Goal: Check status

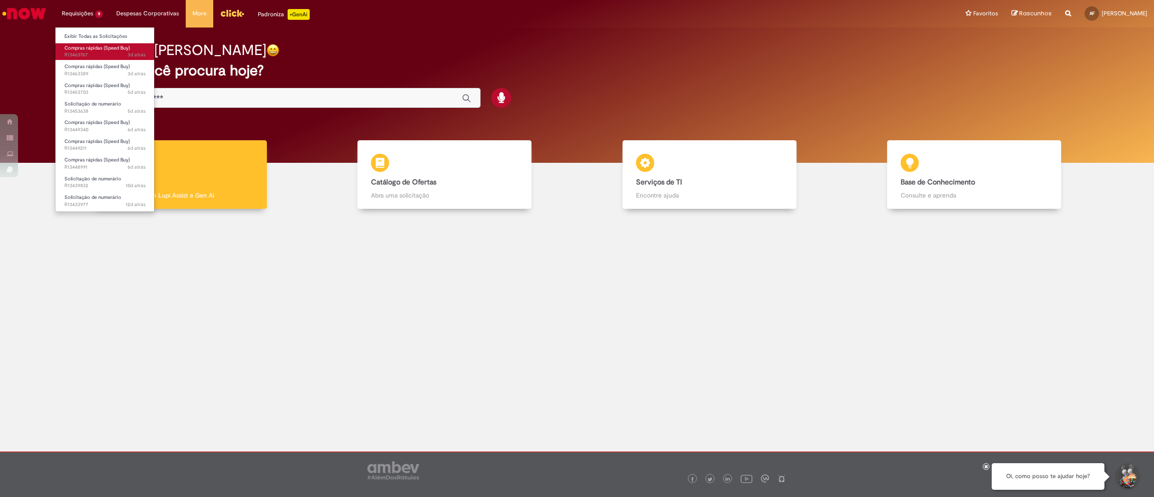
click at [102, 51] on link "Compras rápidas (Speed Buy) 3d atrás 3 dias atrás R13463767" at bounding box center [104, 51] width 99 height 17
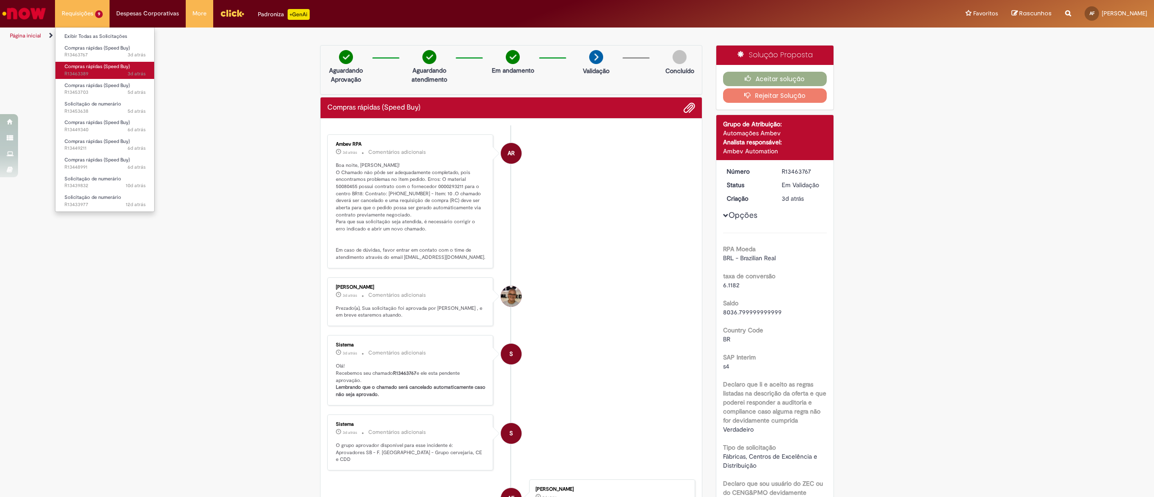
click at [105, 68] on span "Compras rápidas (Speed Buy)" at bounding box center [96, 66] width 65 height 7
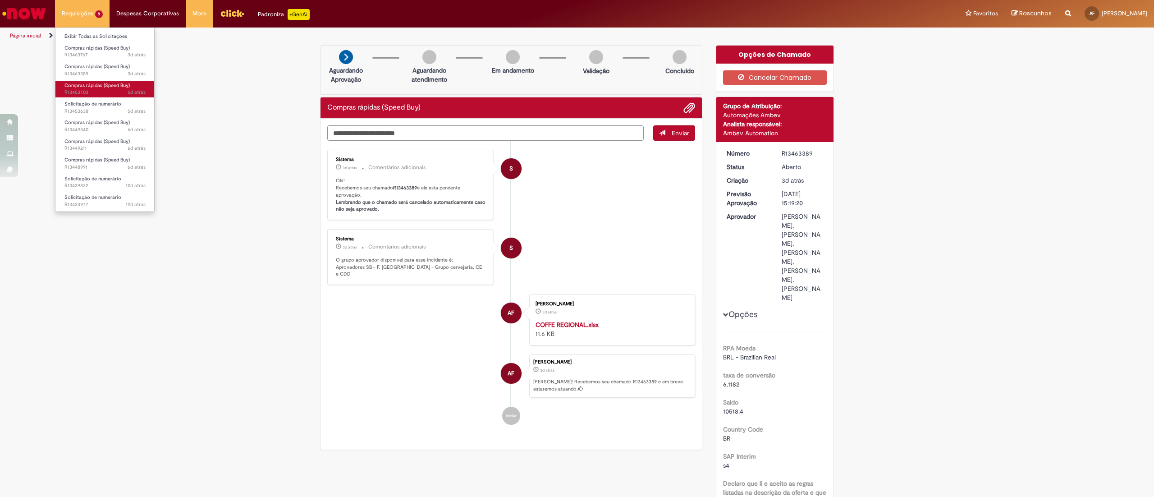
click at [103, 88] on span "Compras rápidas (Speed Buy)" at bounding box center [96, 85] width 65 height 7
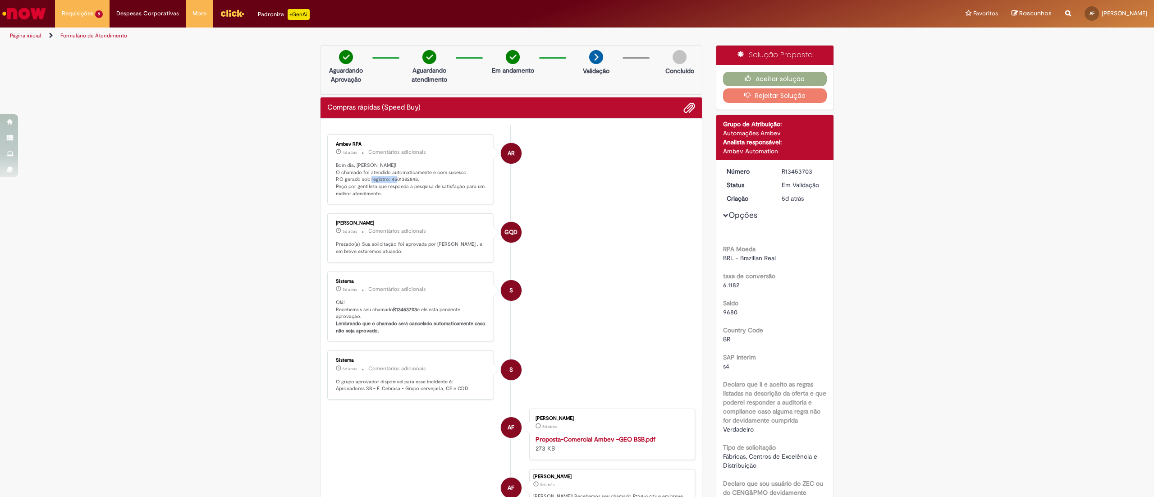
drag, startPoint x: 381, startPoint y: 180, endPoint x: 411, endPoint y: 178, distance: 29.8
click at [411, 178] on p "Bom dia, [PERSON_NAME]! O chamado foi atendido automaticamente e com sucesso. P…" at bounding box center [411, 180] width 150 height 36
copy p "4501382848."
